Goal: Task Accomplishment & Management: Complete application form

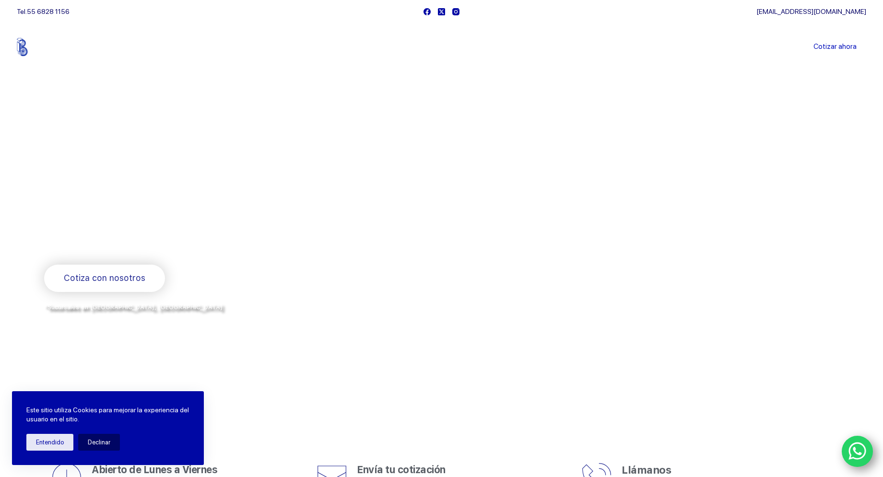
click at [429, 47] on link "Sucursales" at bounding box center [423, 47] width 59 height 0
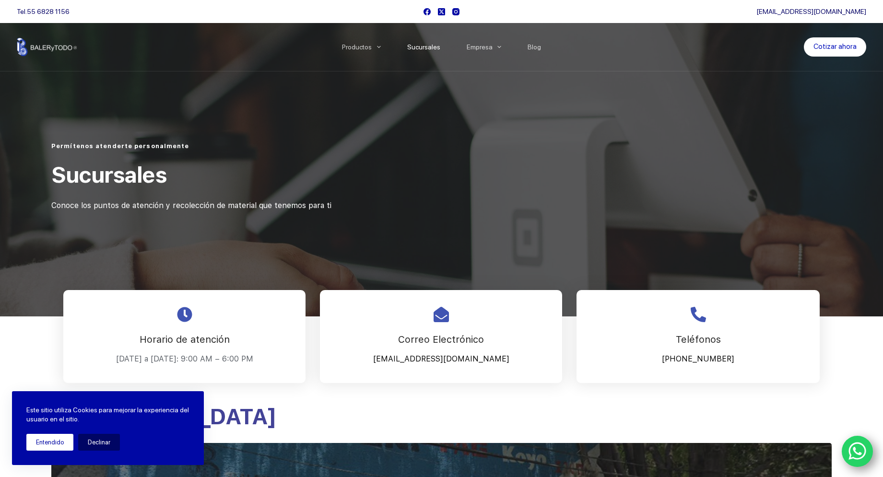
click at [31, 439] on button "Entendido" at bounding box center [49, 442] width 47 height 17
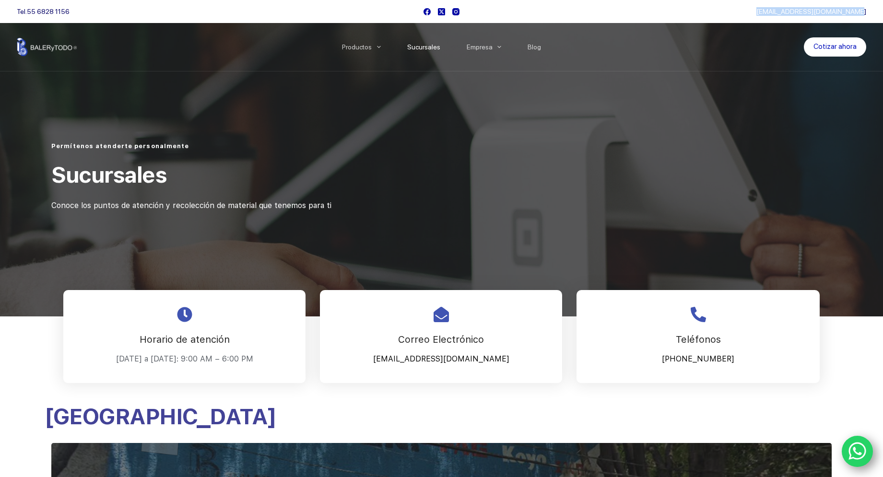
drag, startPoint x: 784, startPoint y: 11, endPoint x: 879, endPoint y: 12, distance: 95.0
click at [879, 12] on div "Tel. 55 6828 1156 cotizaciones@balerytodo.com" at bounding box center [441, 11] width 883 height 23
copy link "cotizaciones@balerytodo.com"
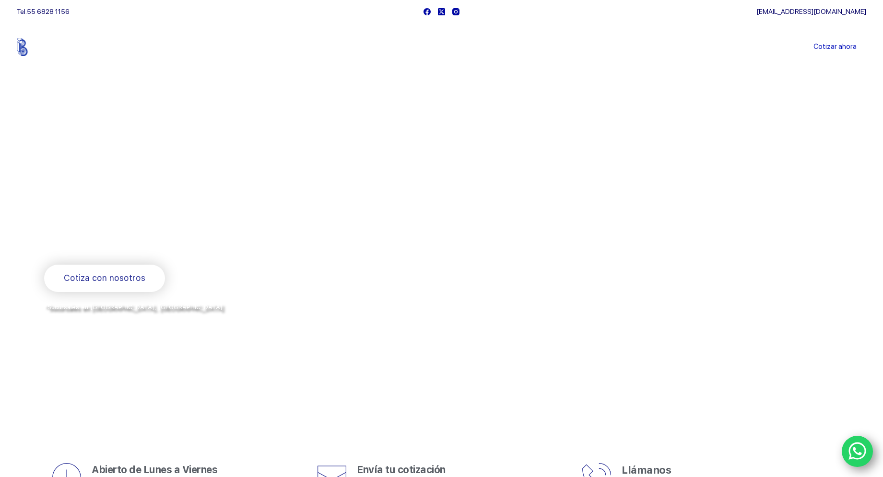
click at [436, 47] on link "Sucursales" at bounding box center [423, 47] width 59 height 0
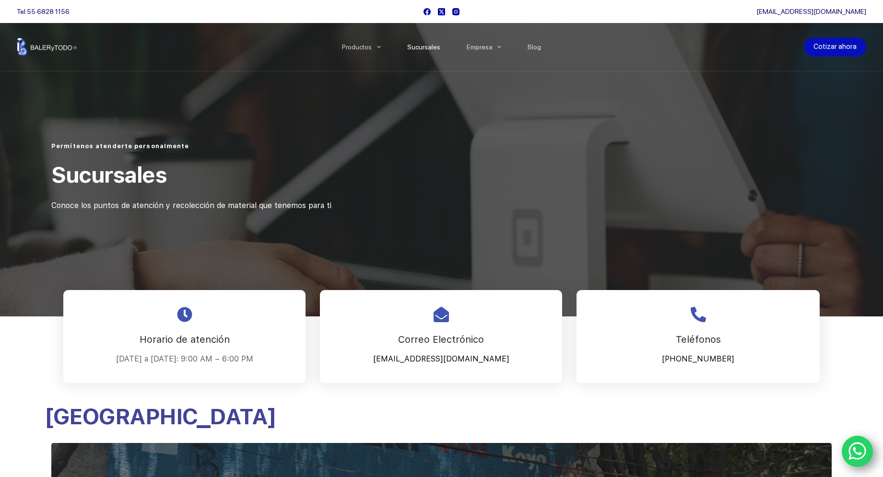
click at [845, 49] on link "Cotizar ahora" at bounding box center [835, 46] width 62 height 19
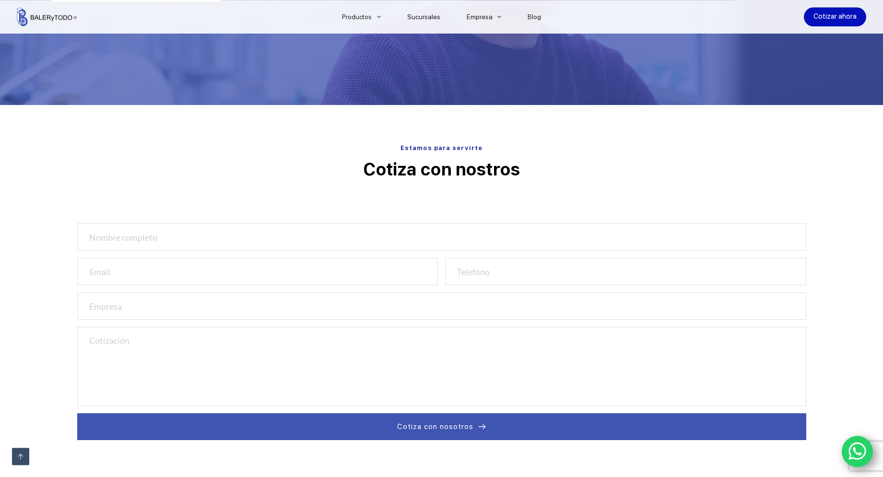
scroll to position [199, 0]
click at [113, 241] on input "text" at bounding box center [441, 236] width 729 height 27
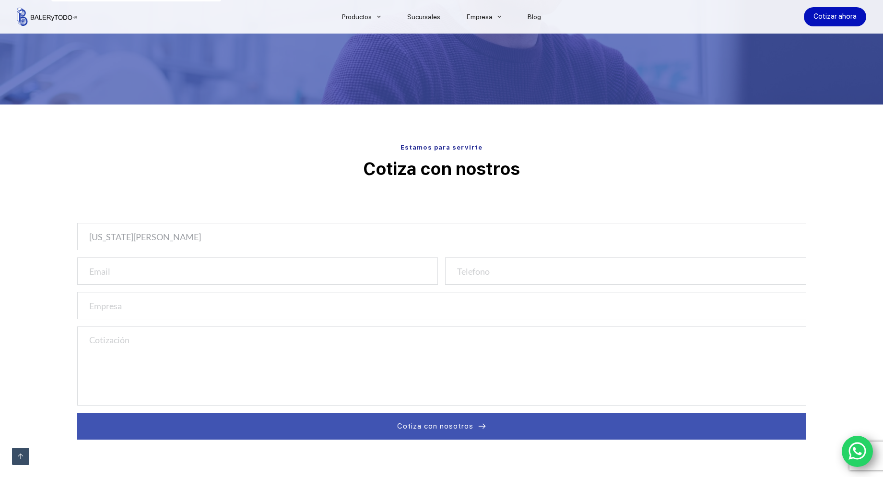
type input "virginia gaspar"
click at [115, 273] on input "email" at bounding box center [257, 271] width 361 height 27
type input "privirgo@hotmail.com"
click at [115, 315] on input "text" at bounding box center [441, 305] width 729 height 27
type input "virginia gaspar"
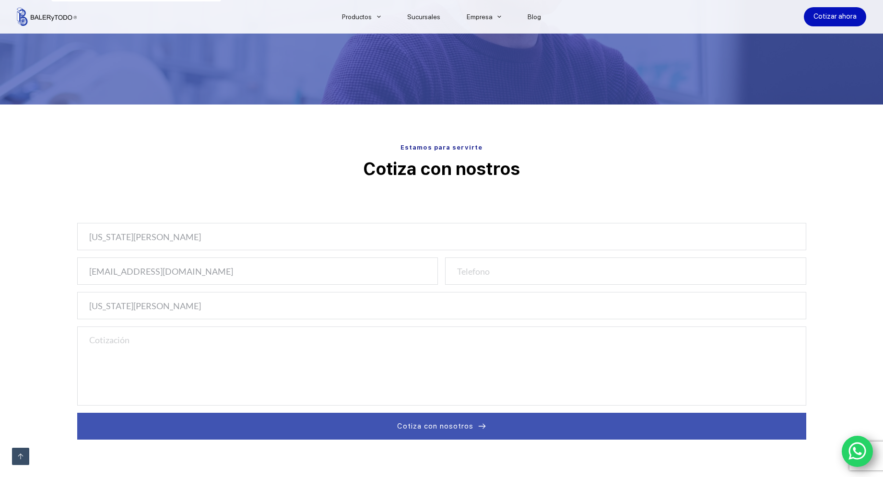
click at [147, 342] on textarea at bounding box center [441, 366] width 729 height 79
drag, startPoint x: 153, startPoint y: 344, endPoint x: 35, endPoint y: 338, distance: 117.6
click at [77, 338] on textarea "b" at bounding box center [441, 366] width 729 height 79
paste textarea "Buena tarde. Me puedes ayudar a cotizar una ZAPATA (BARRA COLECTORA) C-100-B5 5…"
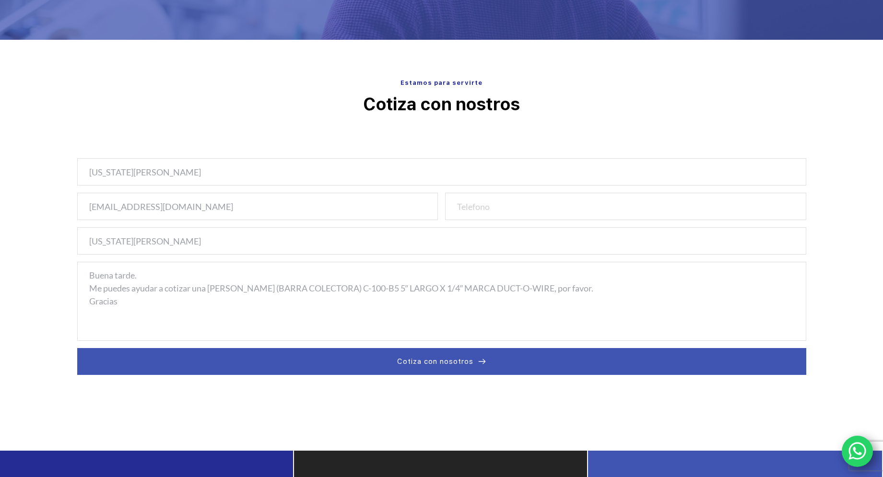
scroll to position [265, 0]
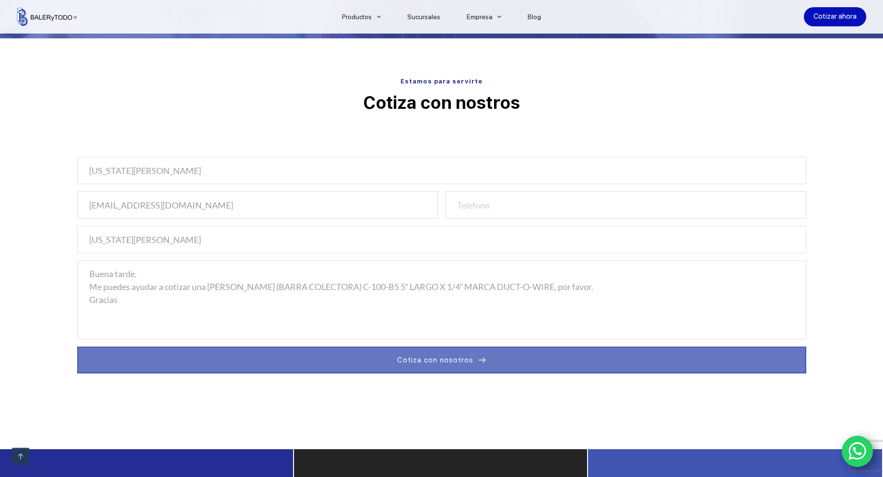
type textarea "Buena tarde. Me puedes ayudar a cotizar una ZAPATA (BARRA COLECTORA) C-100-B5 5…"
click at [455, 364] on span "Cotiza con nosotros" at bounding box center [435, 360] width 76 height 12
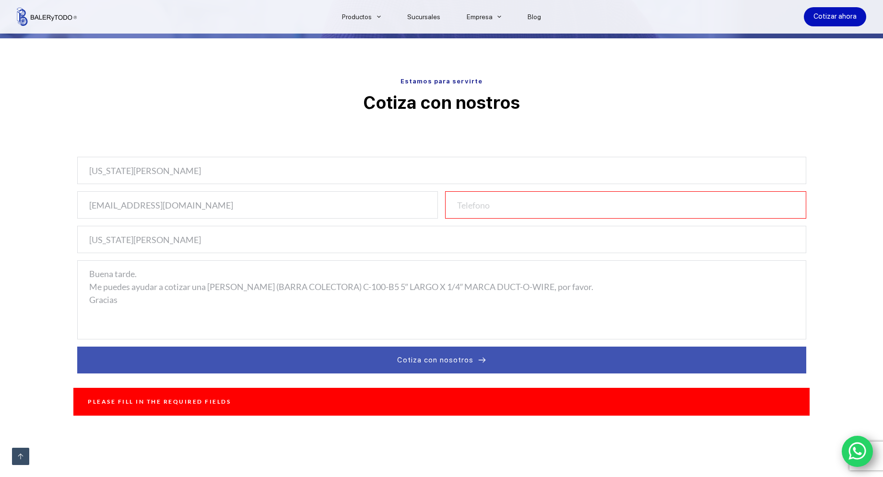
click at [480, 214] on input "number" at bounding box center [625, 204] width 361 height 27
type input "55"
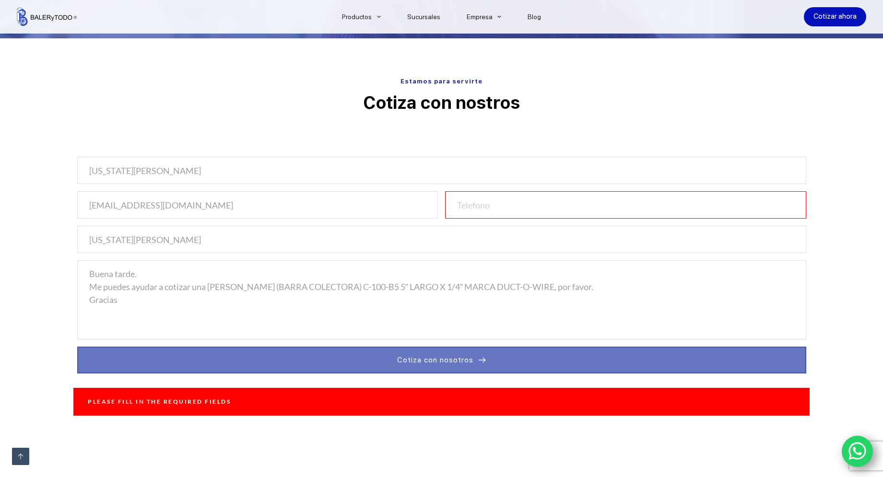
click at [427, 363] on span "Cotiza con nosotros" at bounding box center [435, 360] width 76 height 12
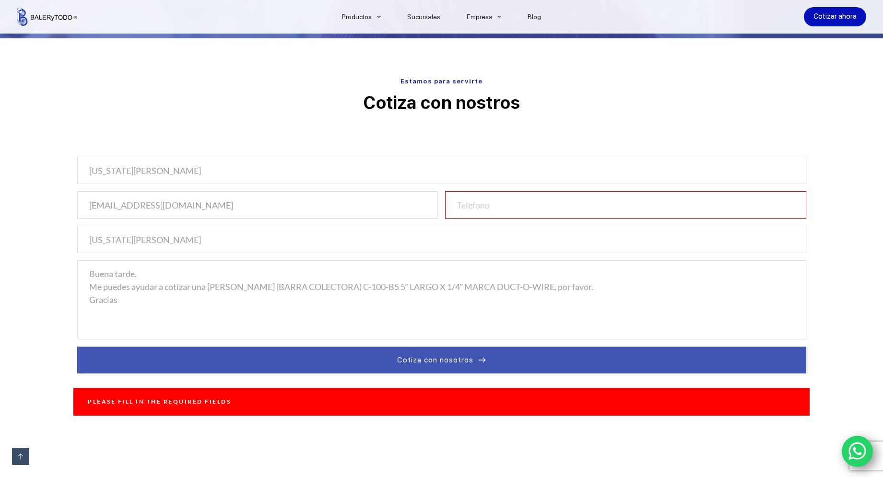
click at [537, 205] on input "number" at bounding box center [625, 204] width 361 height 27
drag, startPoint x: 524, startPoint y: 211, endPoint x: 455, endPoint y: 208, distance: 69.1
click at [455, 208] on input "number" at bounding box center [625, 204] width 361 height 27
type input "5"
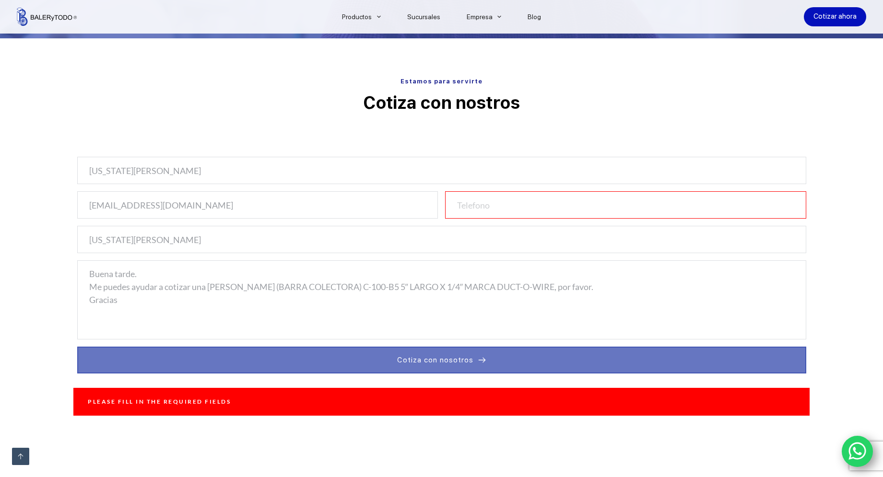
click at [546, 358] on button "Cotiza con nosotros" at bounding box center [441, 360] width 729 height 27
click at [528, 364] on button "Cotiza con nosotros" at bounding box center [441, 360] width 729 height 27
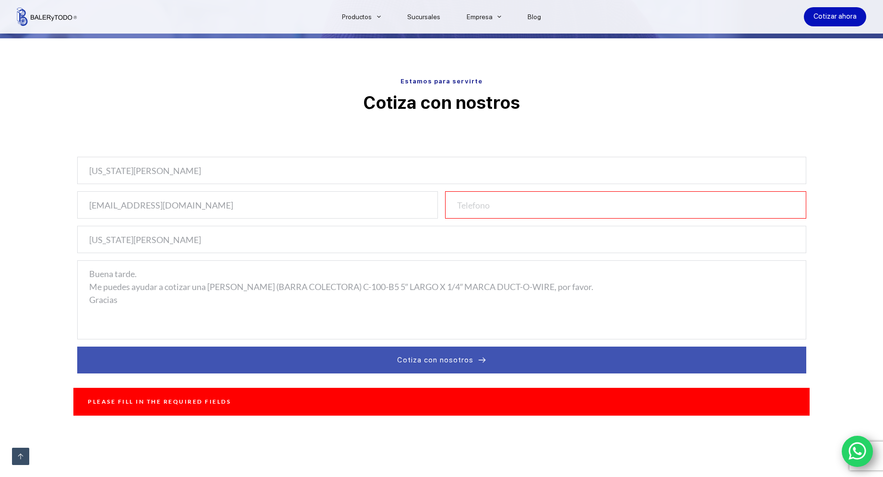
drag, startPoint x: 488, startPoint y: 207, endPoint x: 412, endPoint y: 206, distance: 76.3
click at [445, 206] on input "number" at bounding box center [625, 204] width 361 height 27
type input "55"
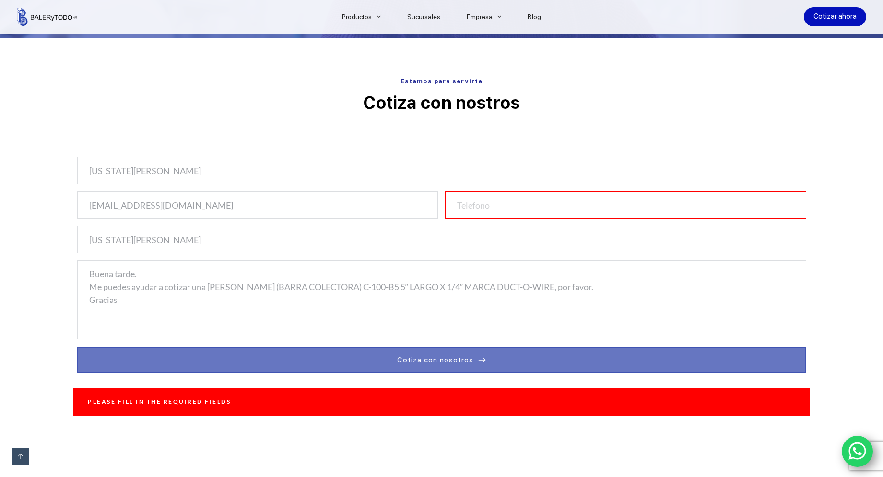
click at [470, 358] on span "Cotiza con nosotros" at bounding box center [435, 360] width 76 height 12
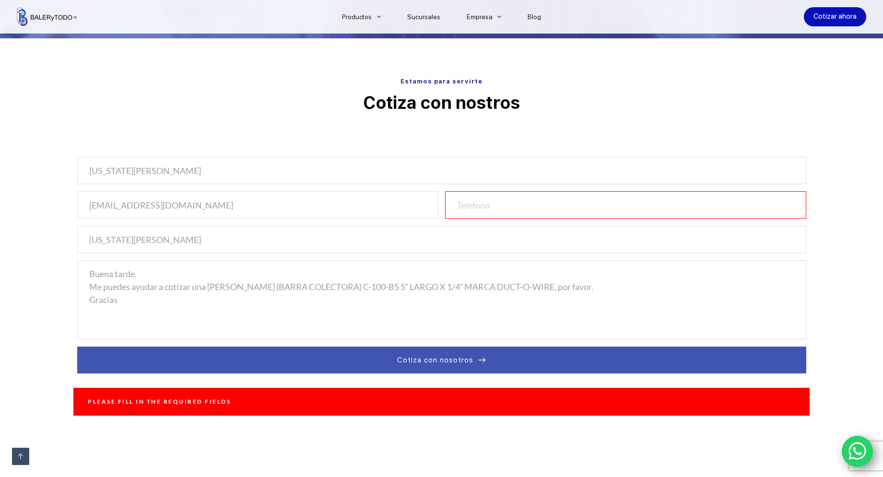
click at [479, 204] on input "number" at bounding box center [625, 204] width 361 height 27
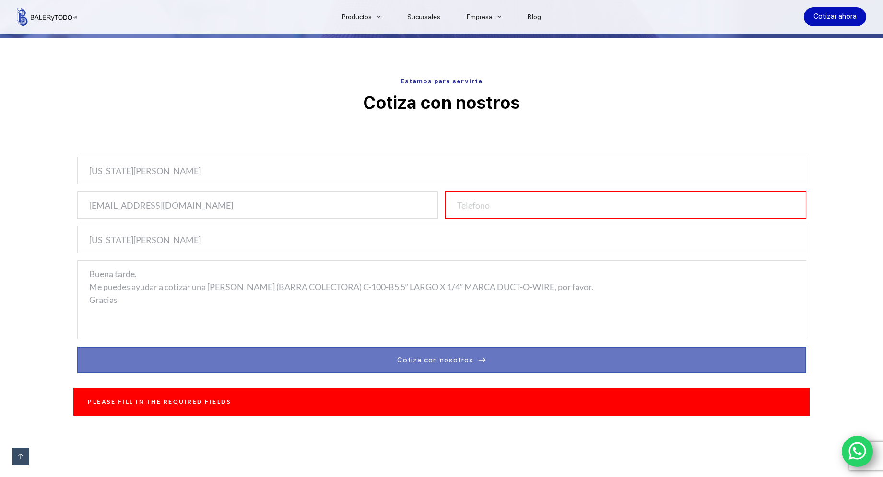
drag, startPoint x: 495, startPoint y: 362, endPoint x: 501, endPoint y: 359, distance: 6.4
click at [496, 362] on button "Cotiza con nosotros" at bounding box center [441, 360] width 729 height 27
click at [501, 361] on button "Cotiza con nosotros" at bounding box center [441, 360] width 729 height 27
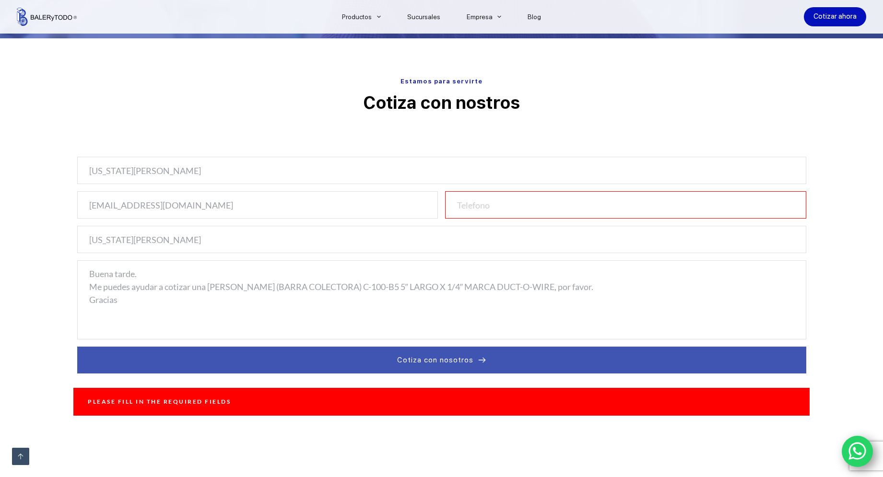
click at [470, 203] on input "number" at bounding box center [625, 204] width 361 height 27
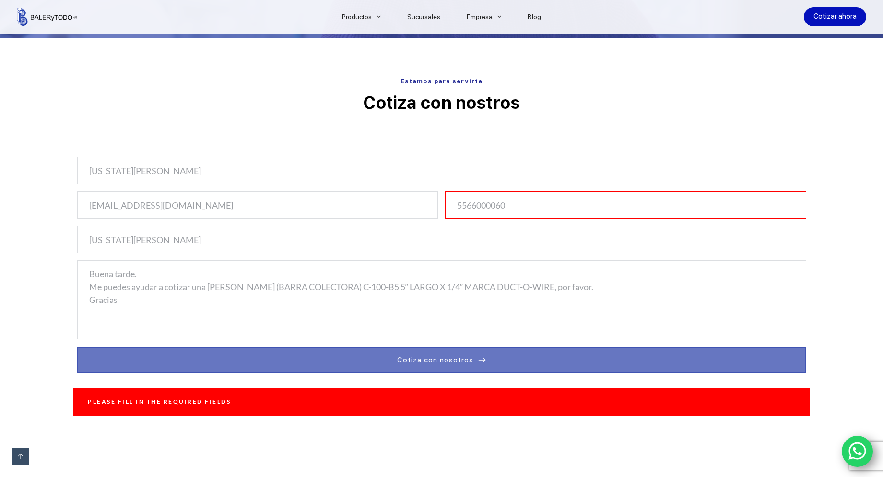
type input "5566000060"
click at [504, 367] on button "Cotiza con nosotros" at bounding box center [441, 360] width 729 height 27
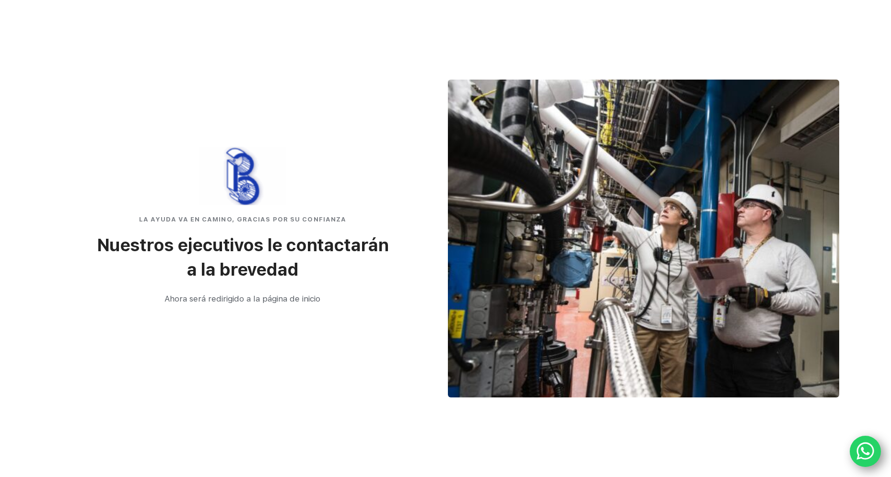
click at [224, 190] on picture at bounding box center [242, 176] width 87 height 59
click at [237, 189] on picture at bounding box center [242, 176] width 87 height 59
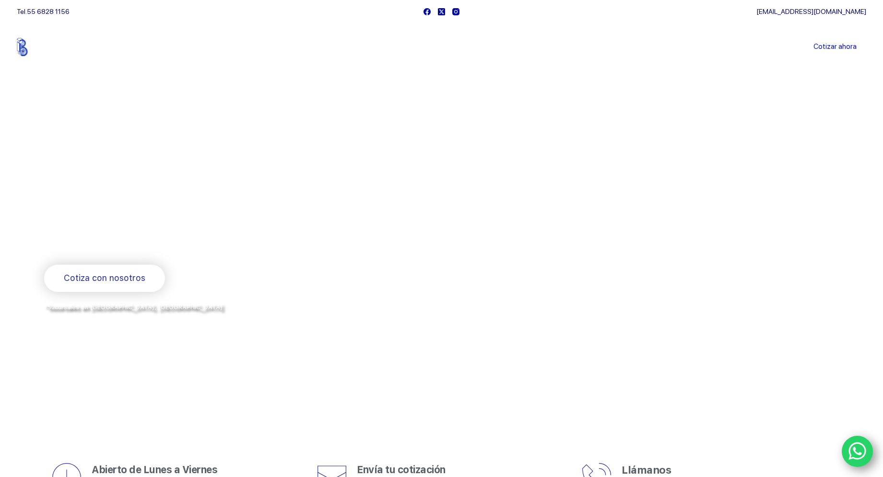
click at [55, 46] on img at bounding box center [47, 47] width 60 height 18
click at [430, 47] on link "Sucursales" at bounding box center [423, 47] width 59 height 0
